Goal: Task Accomplishment & Management: Complete application form

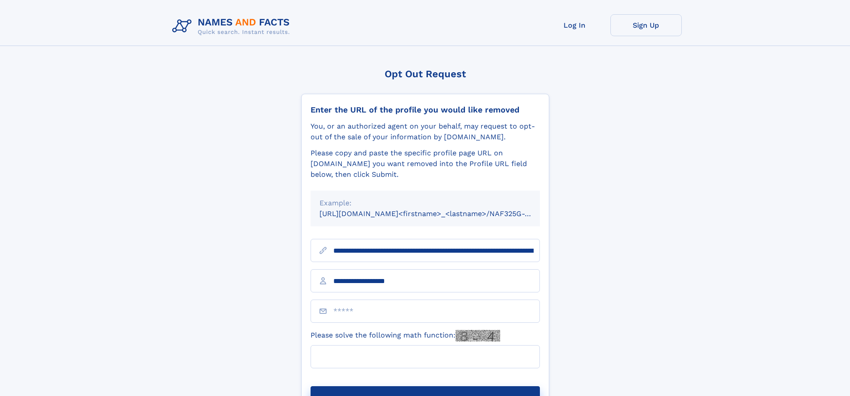
type input "**********"
type input "*"
click at [425, 386] on button "Submit Opt Out Request" at bounding box center [425, 400] width 229 height 29
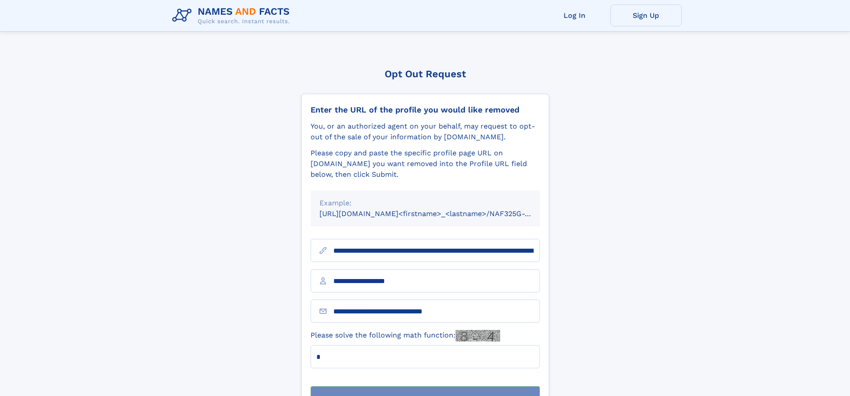
scroll to position [29, 0]
